Goal: Navigation & Orientation: Understand site structure

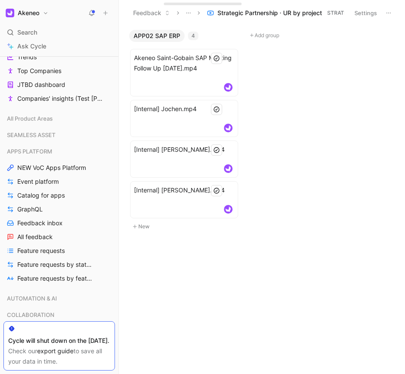
scroll to position [323, 0]
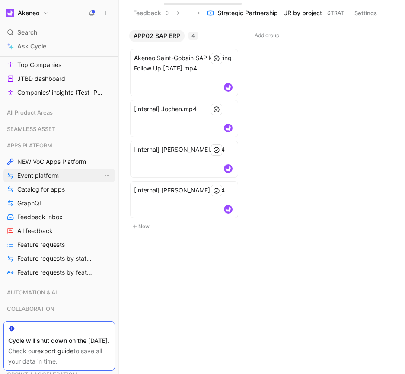
click at [55, 175] on span "Event platform" at bounding box center [37, 175] width 41 height 9
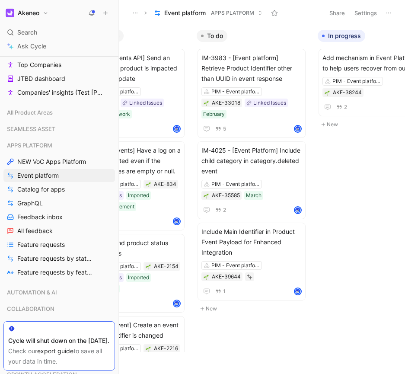
scroll to position [0, 95]
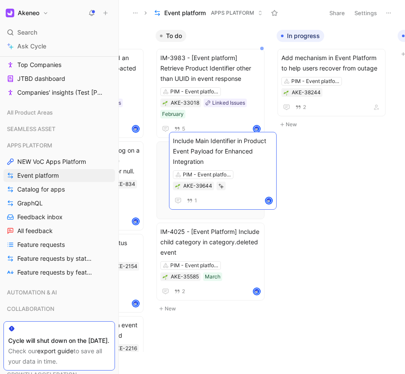
drag, startPoint x: 198, startPoint y: 250, endPoint x: 210, endPoint y: 159, distance: 91.6
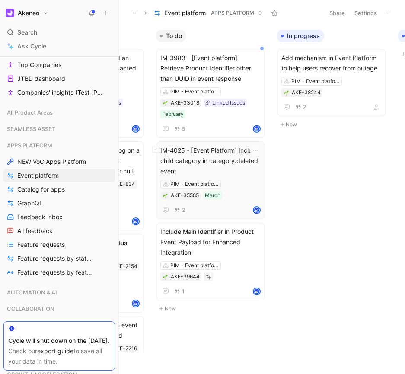
click at [210, 170] on span "IM-4025 - [Event Platform] Include child category in category.deleted event" at bounding box center [210, 160] width 100 height 31
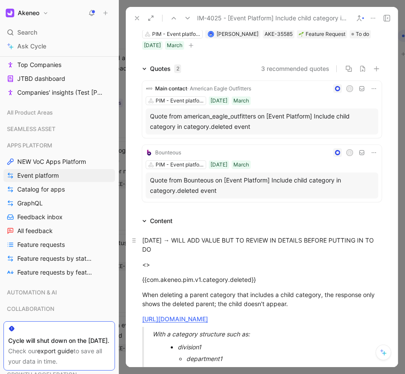
scroll to position [26, 0]
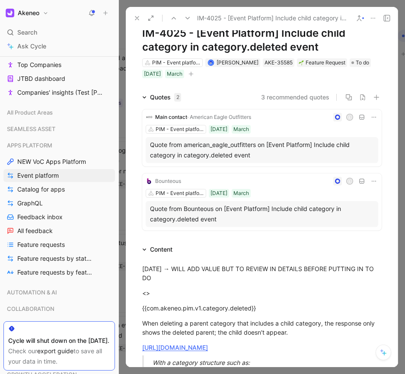
click at [138, 18] on icon at bounding box center [137, 18] width 7 height 7
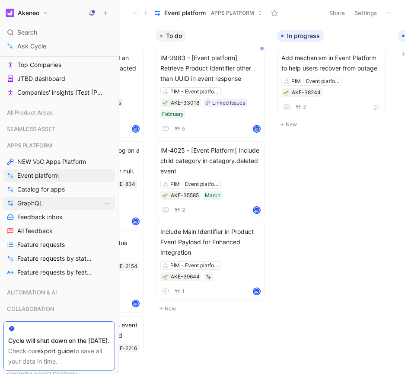
click at [56, 203] on link "GraphQL" at bounding box center [59, 203] width 112 height 13
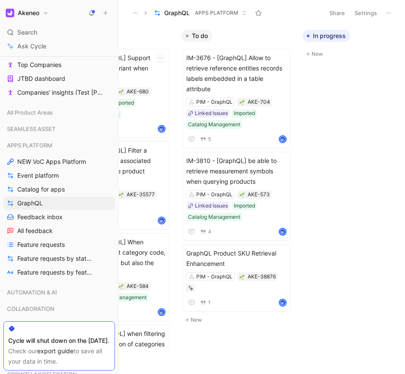
scroll to position [0, 70]
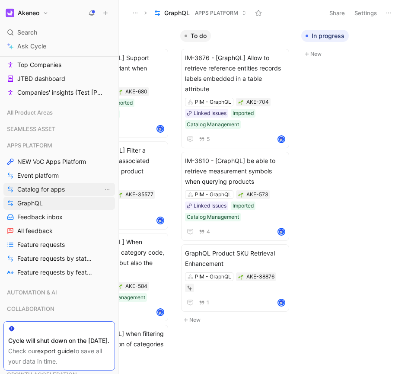
click at [48, 186] on span "Catalog for apps" at bounding box center [41, 189] width 48 height 9
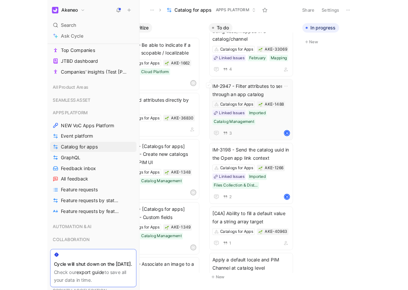
scroll to position [40, 0]
